Goal: Navigation & Orientation: Go to known website

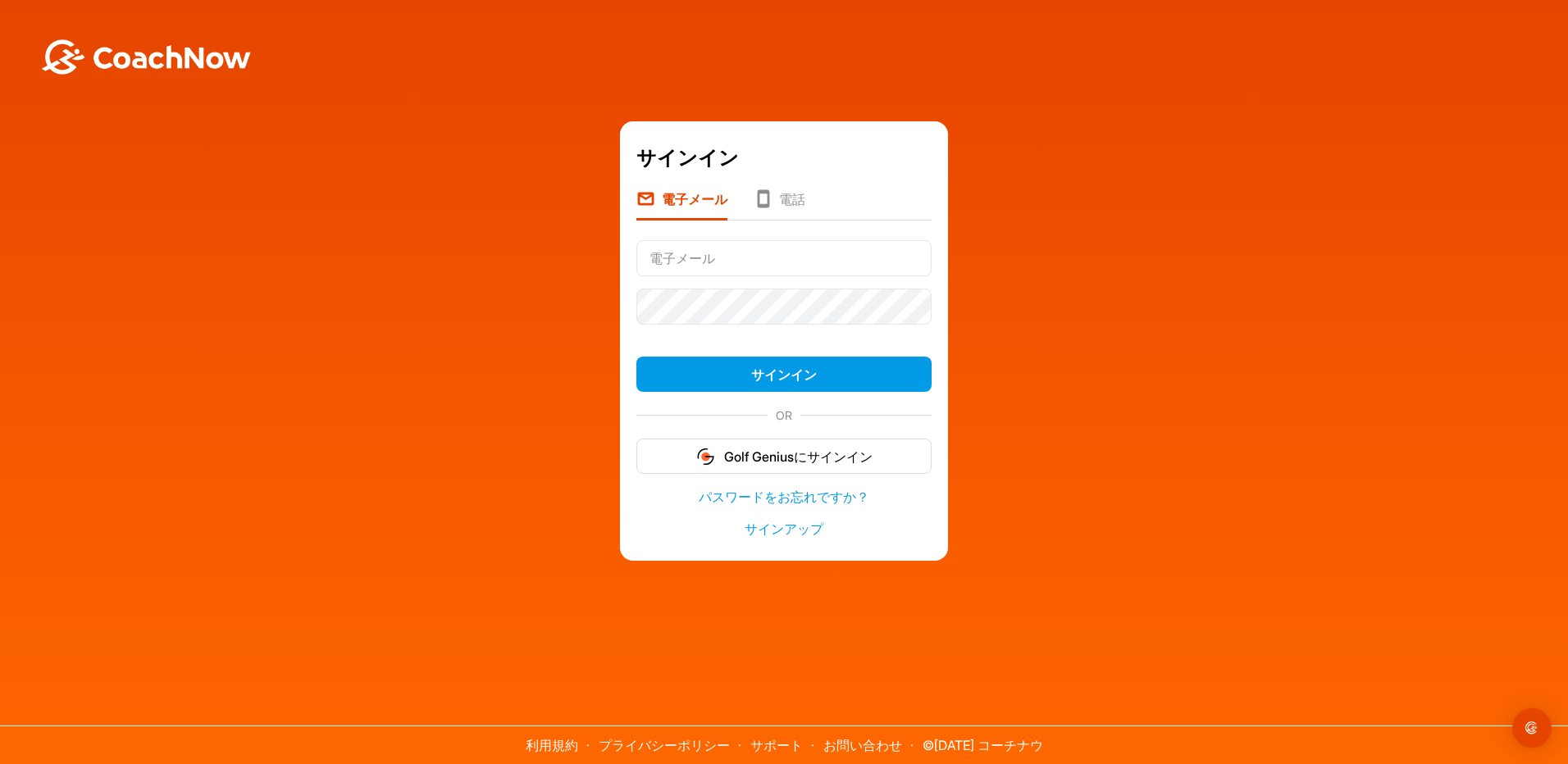
click at [1219, 172] on div "サインイン 電子メール 電話 サインイン OR Golf Geniusにサインイン パスワードをお忘れですか？ サインアップ" at bounding box center [784, 341] width 1552 height 440
click at [726, 254] on input "text" at bounding box center [784, 258] width 295 height 36
type input "[EMAIL_ADDRESS][DOMAIN_NAME]"
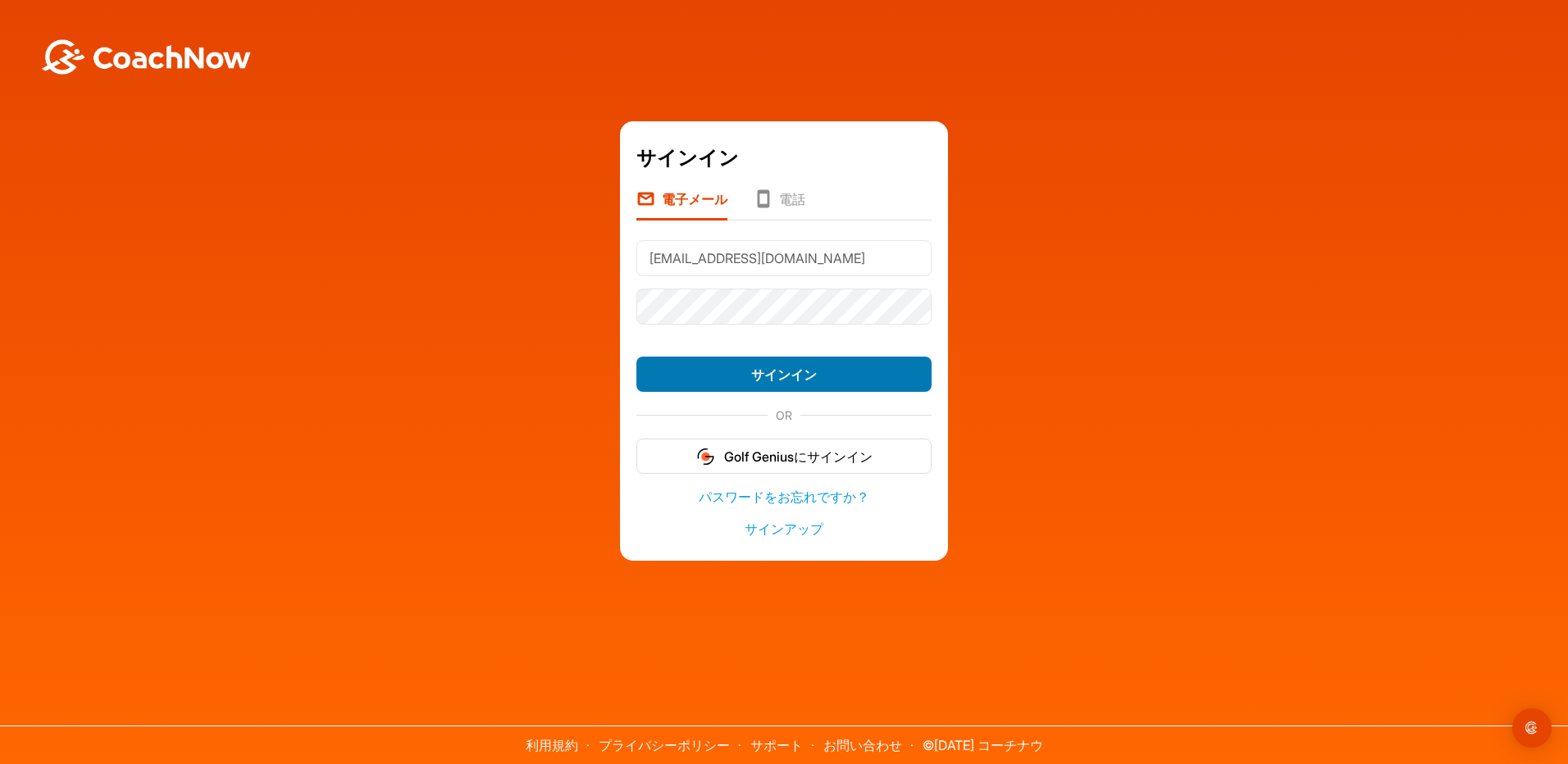
click at [814, 371] on button "サインイン" at bounding box center [784, 374] width 295 height 35
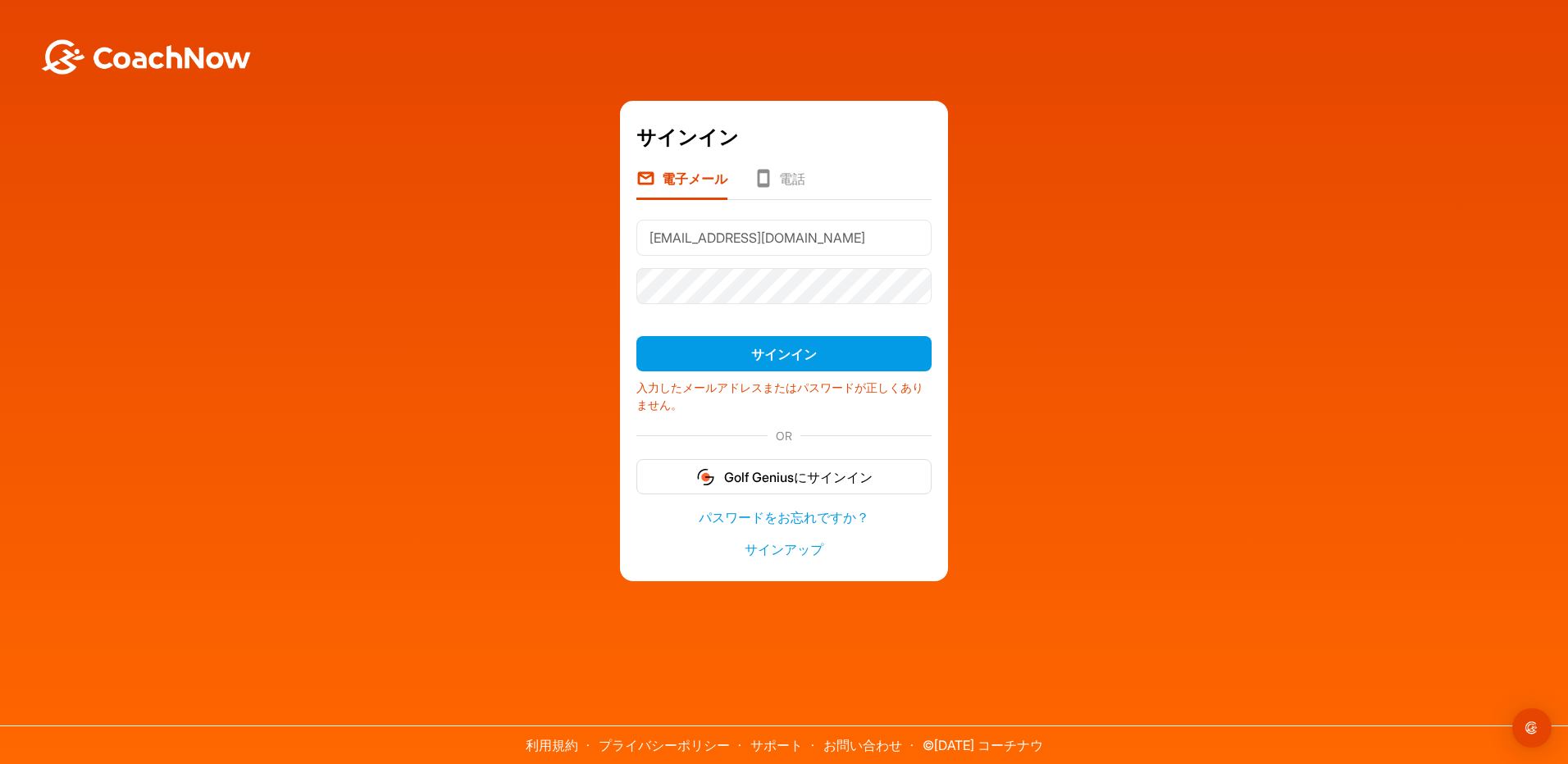
click at [1075, 65] on div "サインイン 電子メール 電話 [EMAIL_ADDRESS][DOMAIN_NAME] サインイン 入力したメールアドレスまたはパスワードが正しくありません。…" at bounding box center [784, 337] width 1568 height 674
click at [1033, 160] on div "サインイン 電子メール 電話 [EMAIL_ADDRESS][DOMAIN_NAME] サインイン 入力したメールアドレスまたはパスワードが正しくありません。…" at bounding box center [784, 340] width 1552 height 480
click at [805, 179] on li "電話" at bounding box center [780, 184] width 52 height 31
